Goal: Task Accomplishment & Management: Complete application form

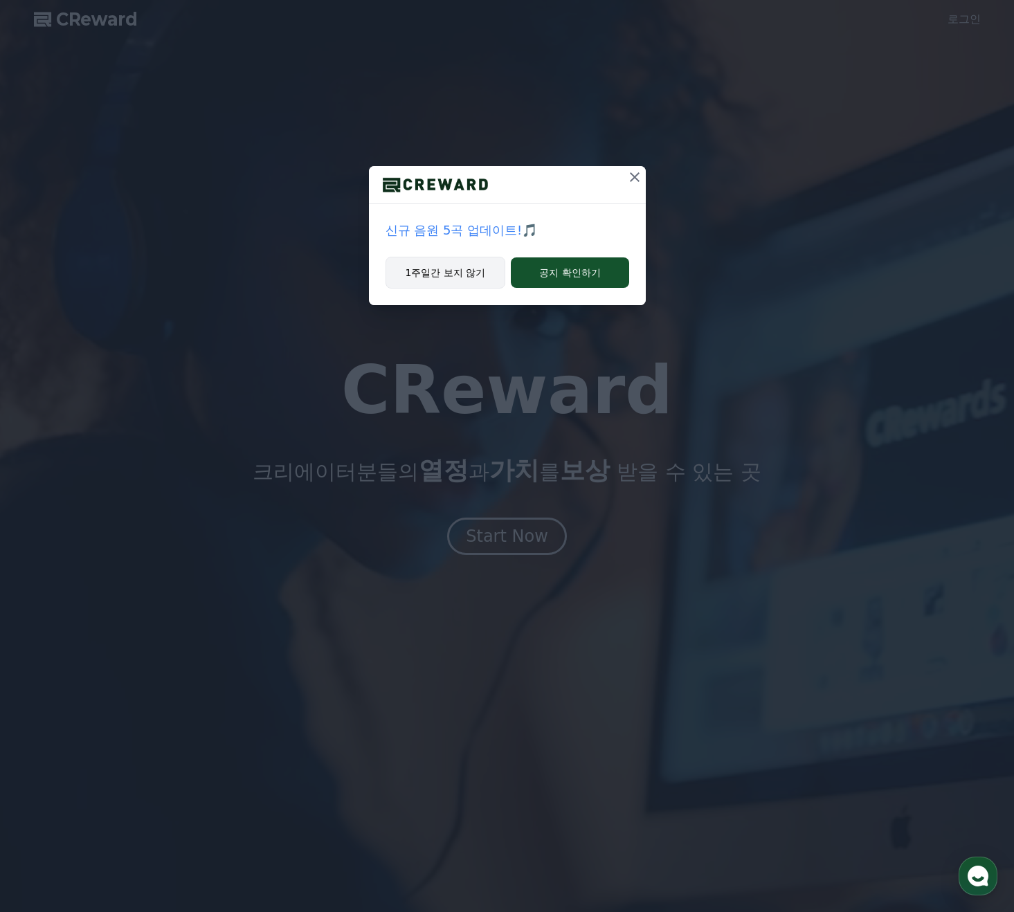
click at [459, 272] on button "1주일간 보지 않기" at bounding box center [446, 273] width 120 height 32
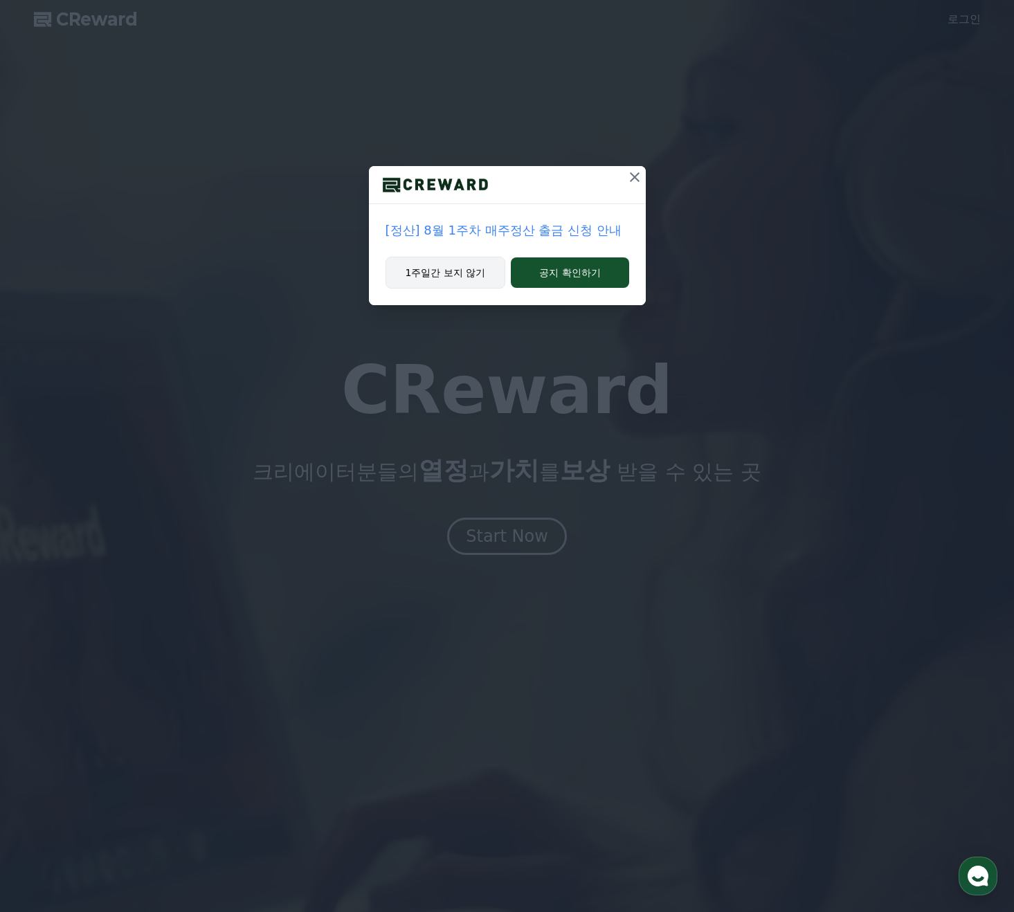
click at [458, 274] on button "1주일간 보지 않기" at bounding box center [446, 273] width 120 height 32
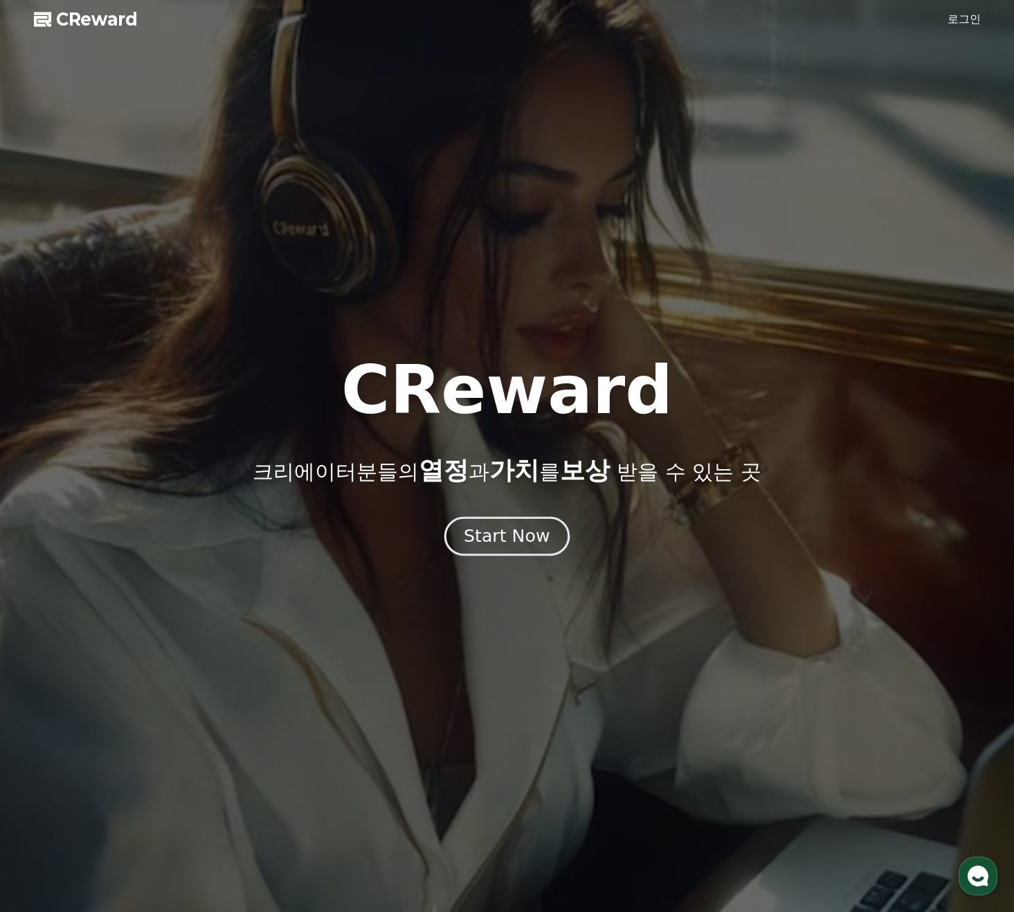
click at [507, 544] on div "Start Now" at bounding box center [507, 537] width 86 height 24
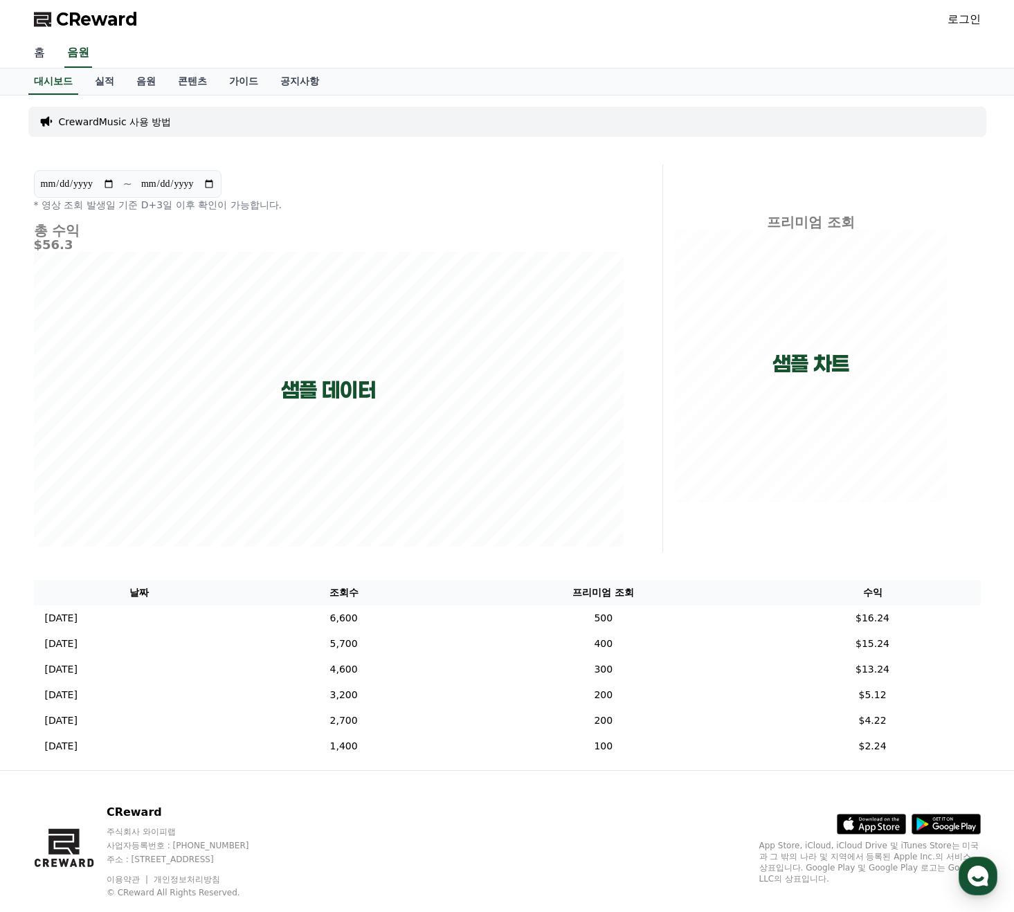
click at [44, 55] on link "홈" at bounding box center [39, 53] width 33 height 29
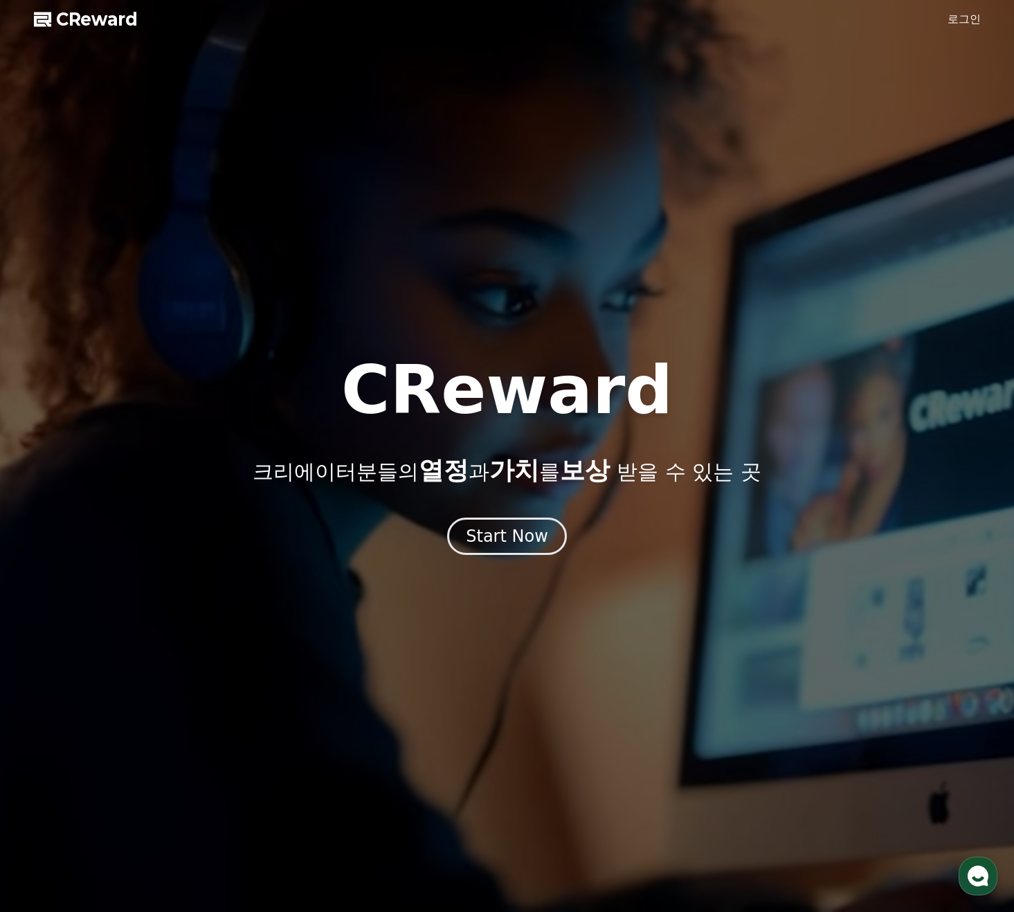
click at [970, 13] on link "로그인" at bounding box center [964, 19] width 33 height 17
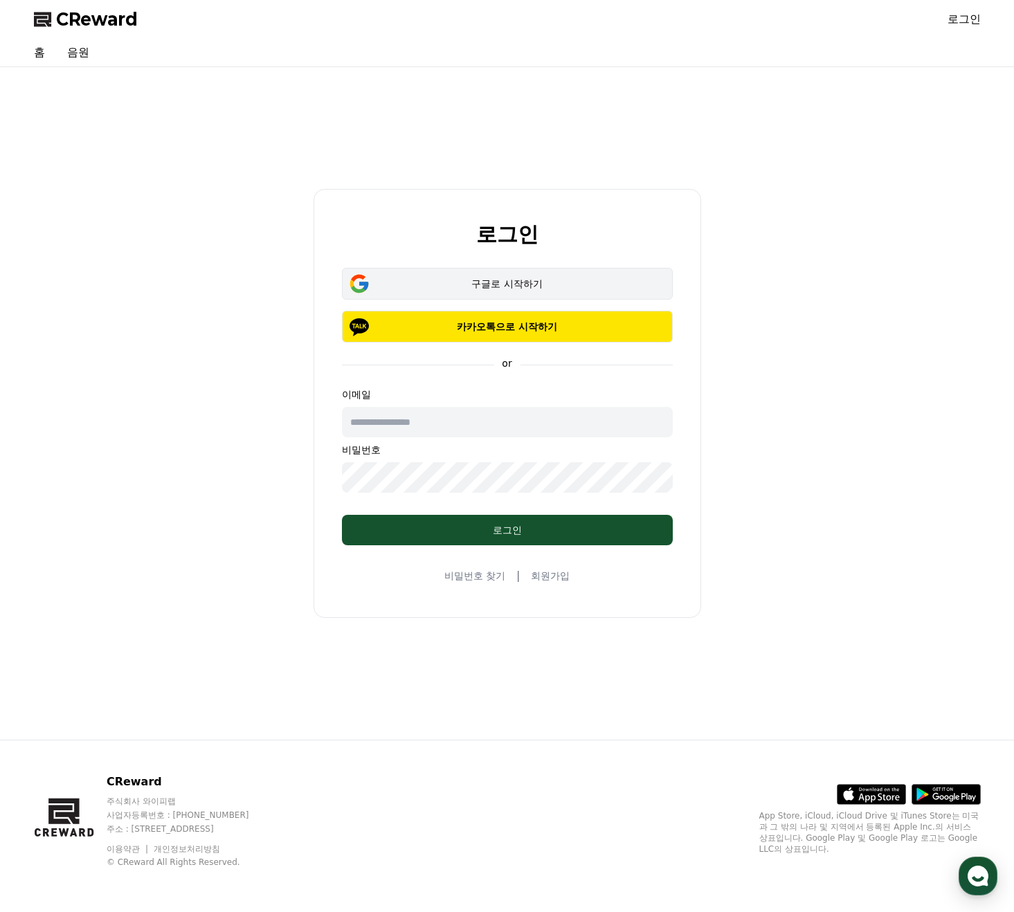
click at [503, 283] on div "구글로 시작하기" at bounding box center [507, 284] width 291 height 14
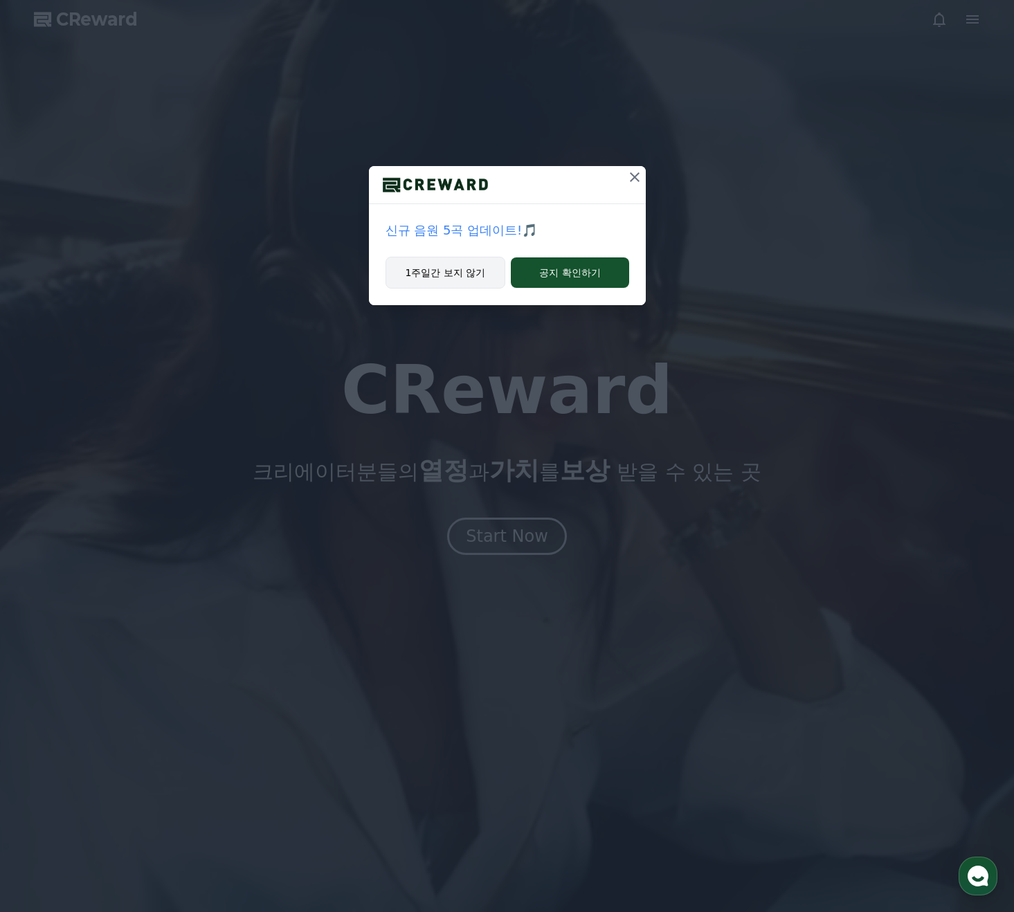
click at [417, 271] on button "1주일간 보지 않기" at bounding box center [446, 273] width 120 height 32
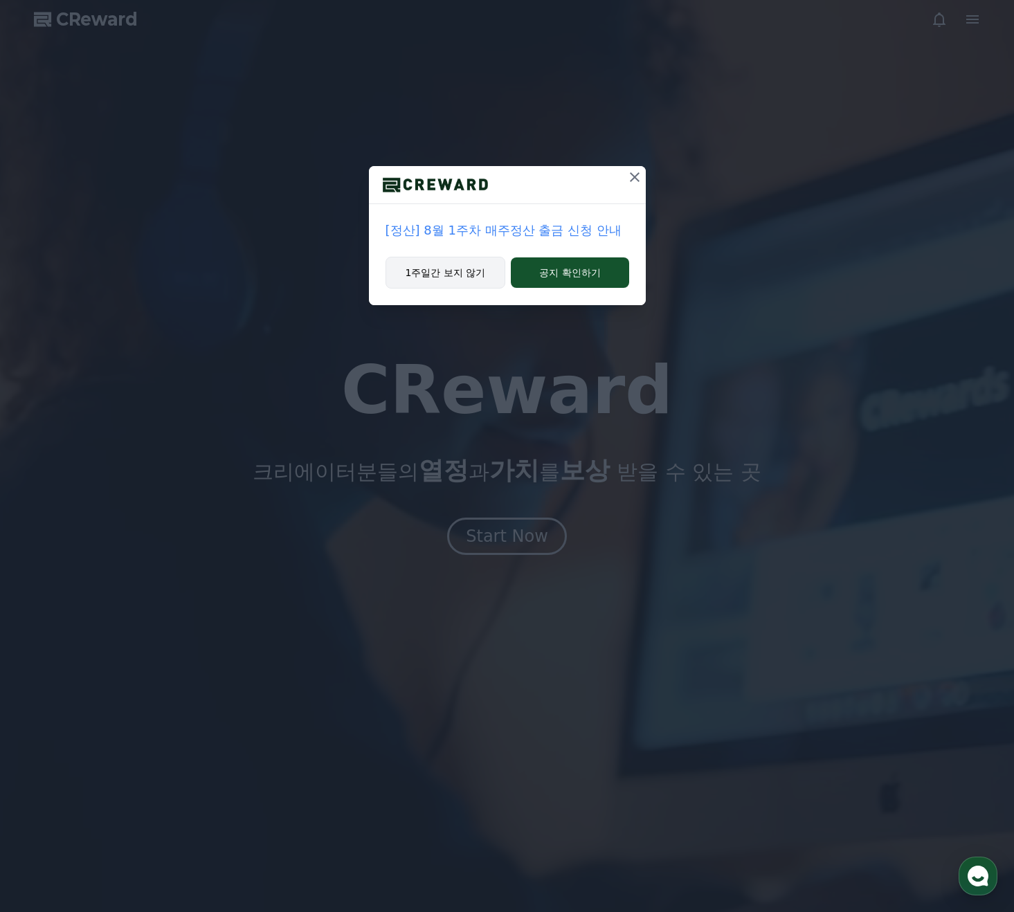
click at [431, 264] on button "1주일간 보지 않기" at bounding box center [446, 273] width 120 height 32
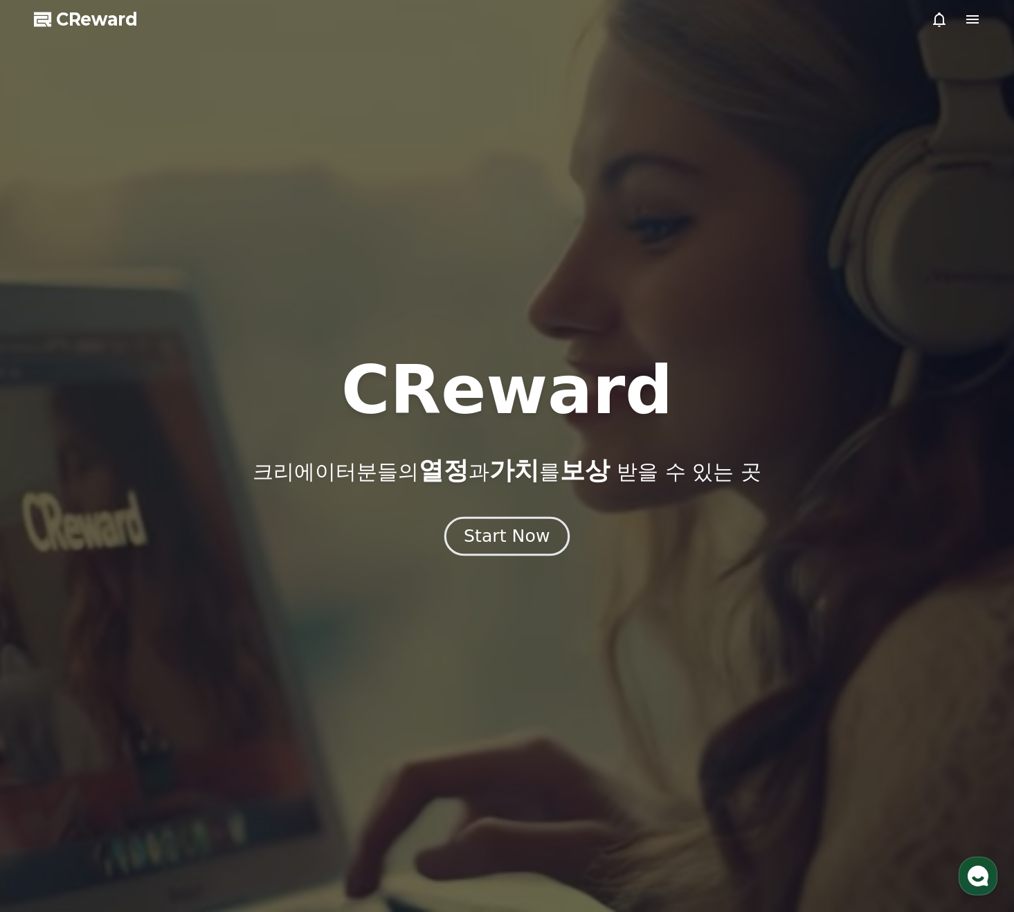
click at [530, 538] on div "Start Now" at bounding box center [507, 537] width 86 height 24
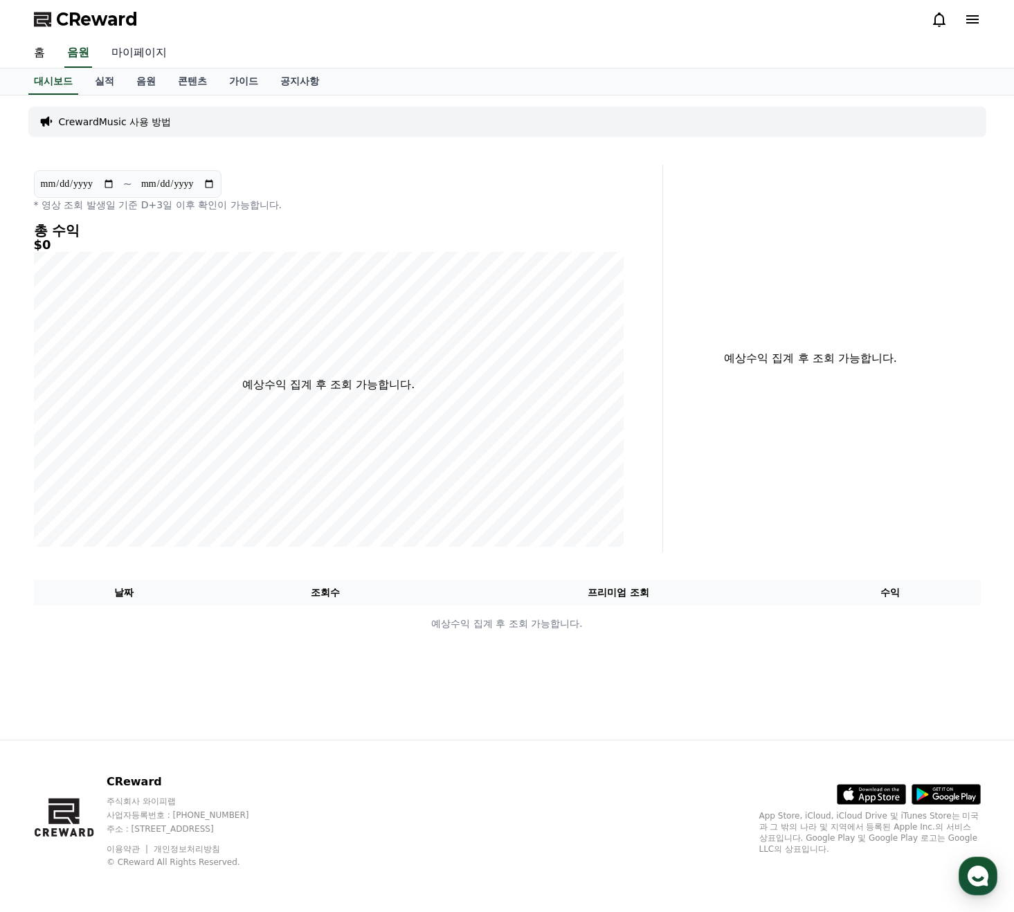
click at [152, 56] on link "마이페이지" at bounding box center [139, 53] width 78 height 29
select select "**********"
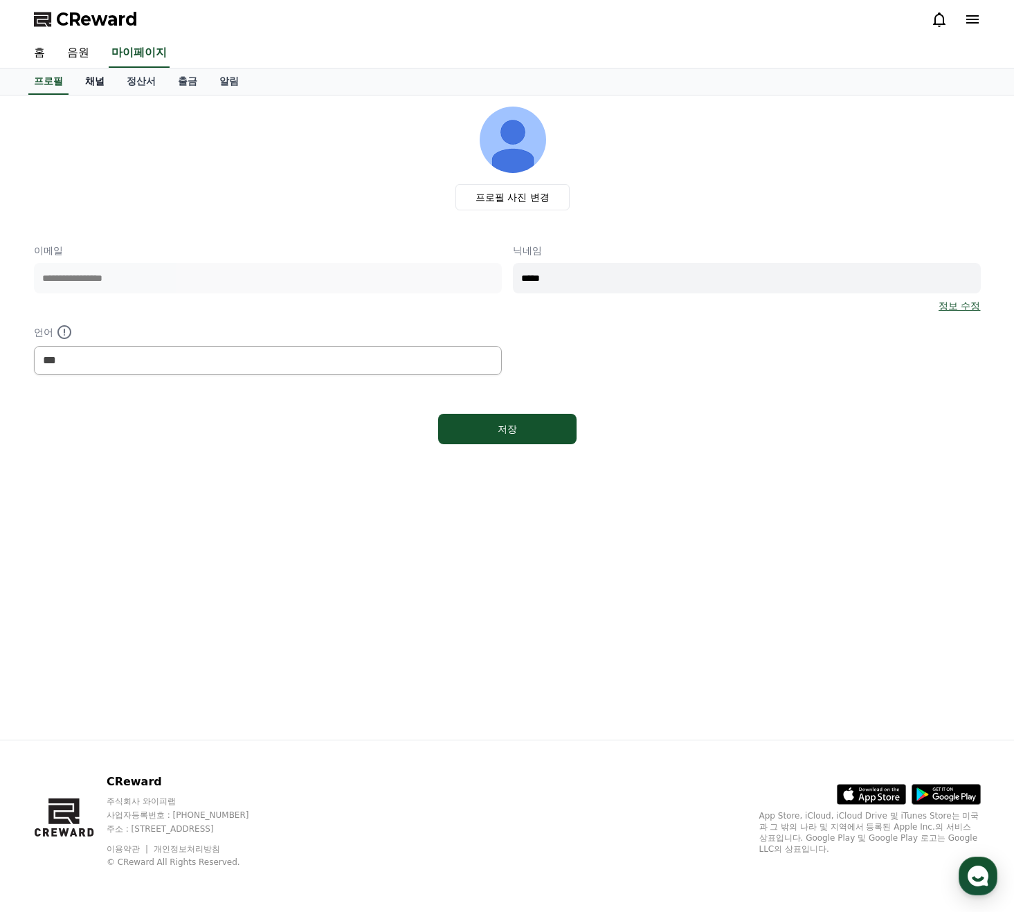
click at [96, 84] on link "채널" at bounding box center [95, 82] width 42 height 26
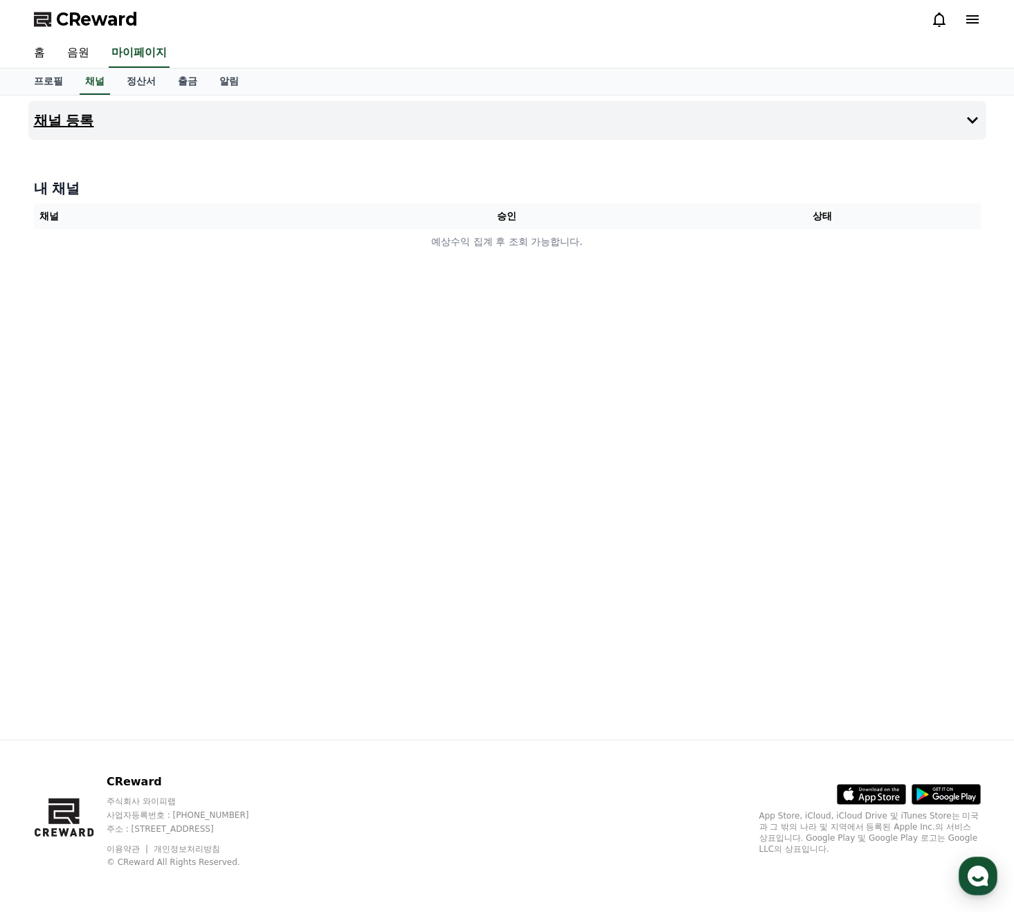
click at [452, 127] on button "채널 등록" at bounding box center [507, 120] width 958 height 39
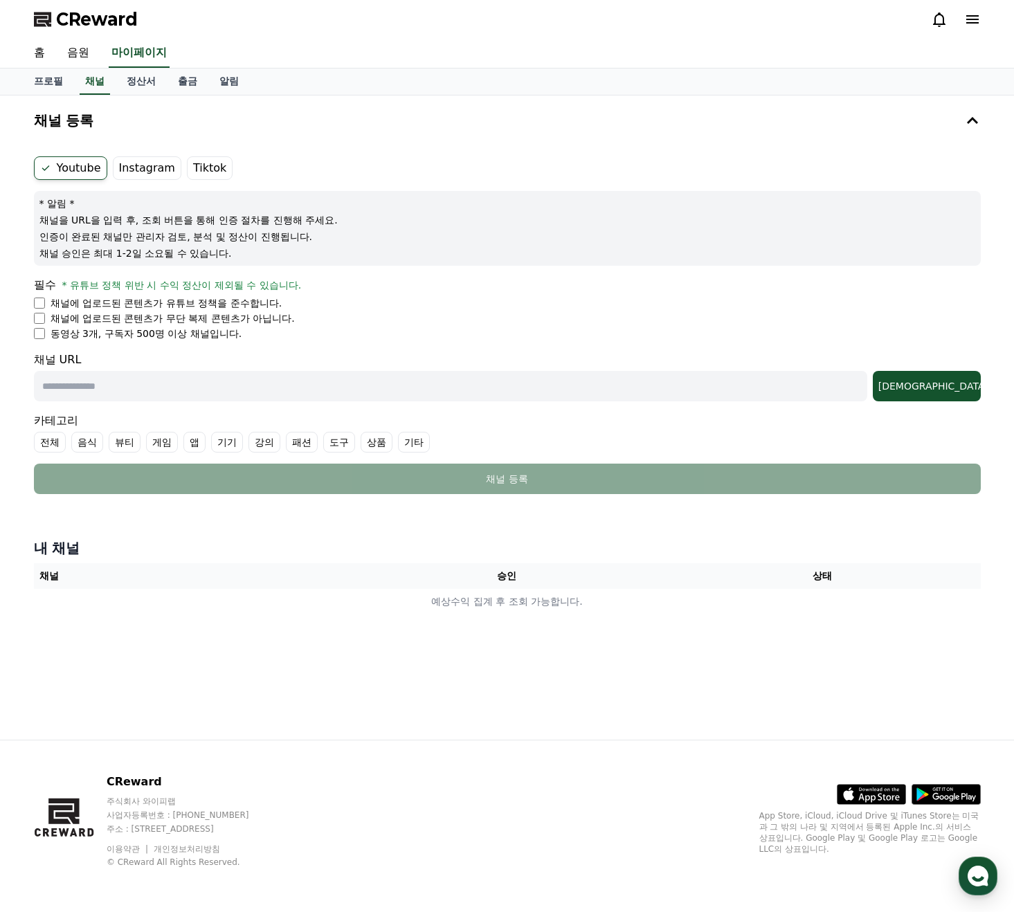
click at [207, 361] on div "채널 URL 조회" at bounding box center [507, 377] width 947 height 50
